Goal: Information Seeking & Learning: Find specific fact

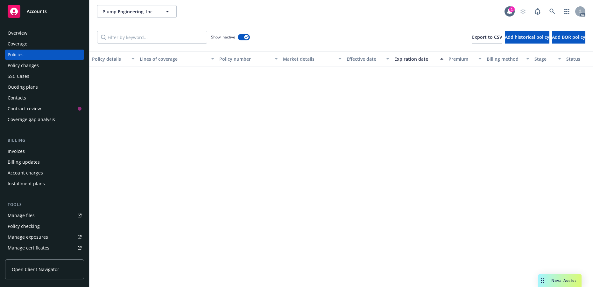
scroll to position [1321, 0]
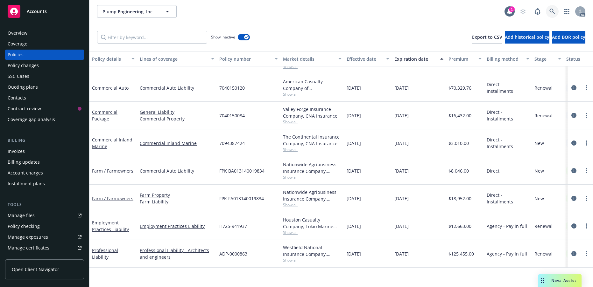
click at [549, 14] on icon at bounding box center [551, 11] width 5 height 5
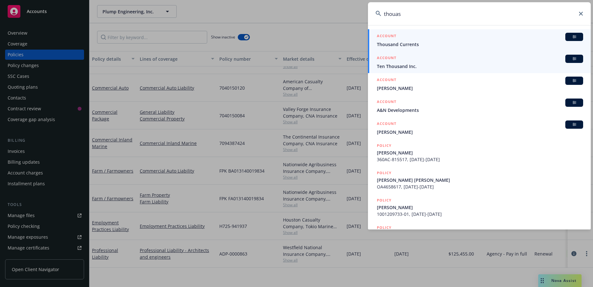
type input "thouas"
click at [409, 67] on span "Ten Thousand Inc." at bounding box center [480, 66] width 206 height 7
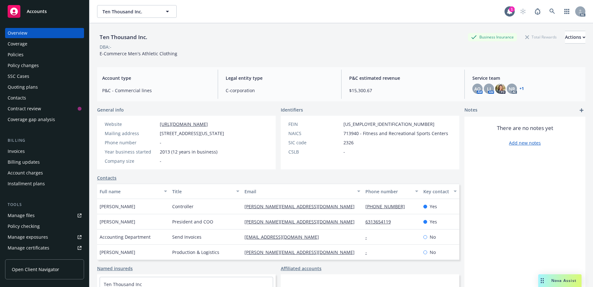
click at [24, 60] on div "Policies" at bounding box center [16, 55] width 16 height 10
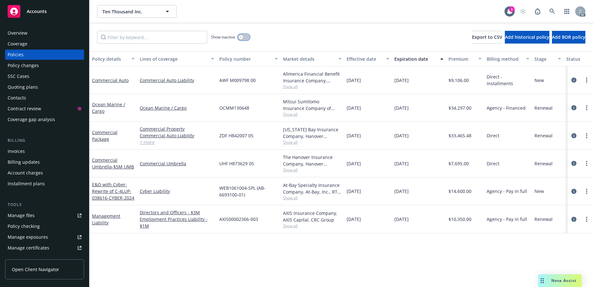
click at [242, 39] on icon "button" at bounding box center [241, 37] width 3 height 3
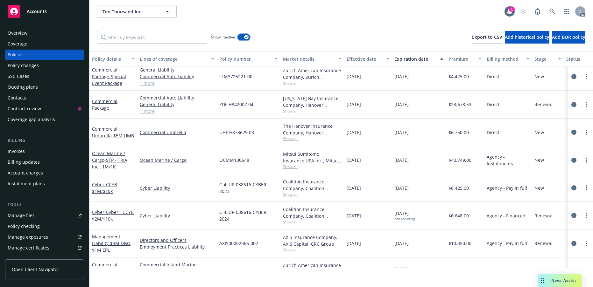
scroll to position [191, 0]
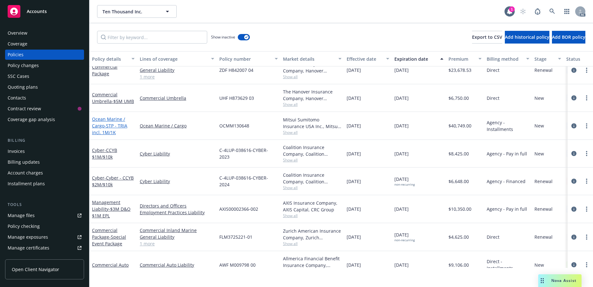
click at [113, 136] on span "- STP - TRIA incl. 1M/1K" at bounding box center [109, 129] width 35 height 13
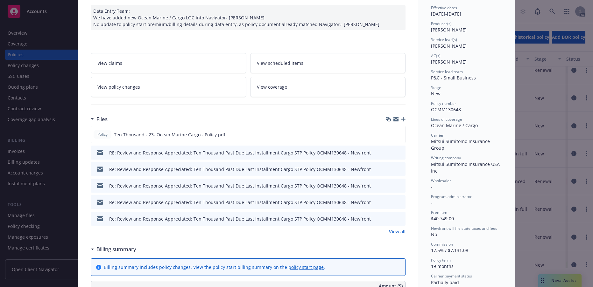
scroll to position [64, 0]
click at [396, 136] on icon "preview file" at bounding box center [399, 133] width 6 height 4
